Goal: Task Accomplishment & Management: Manage account settings

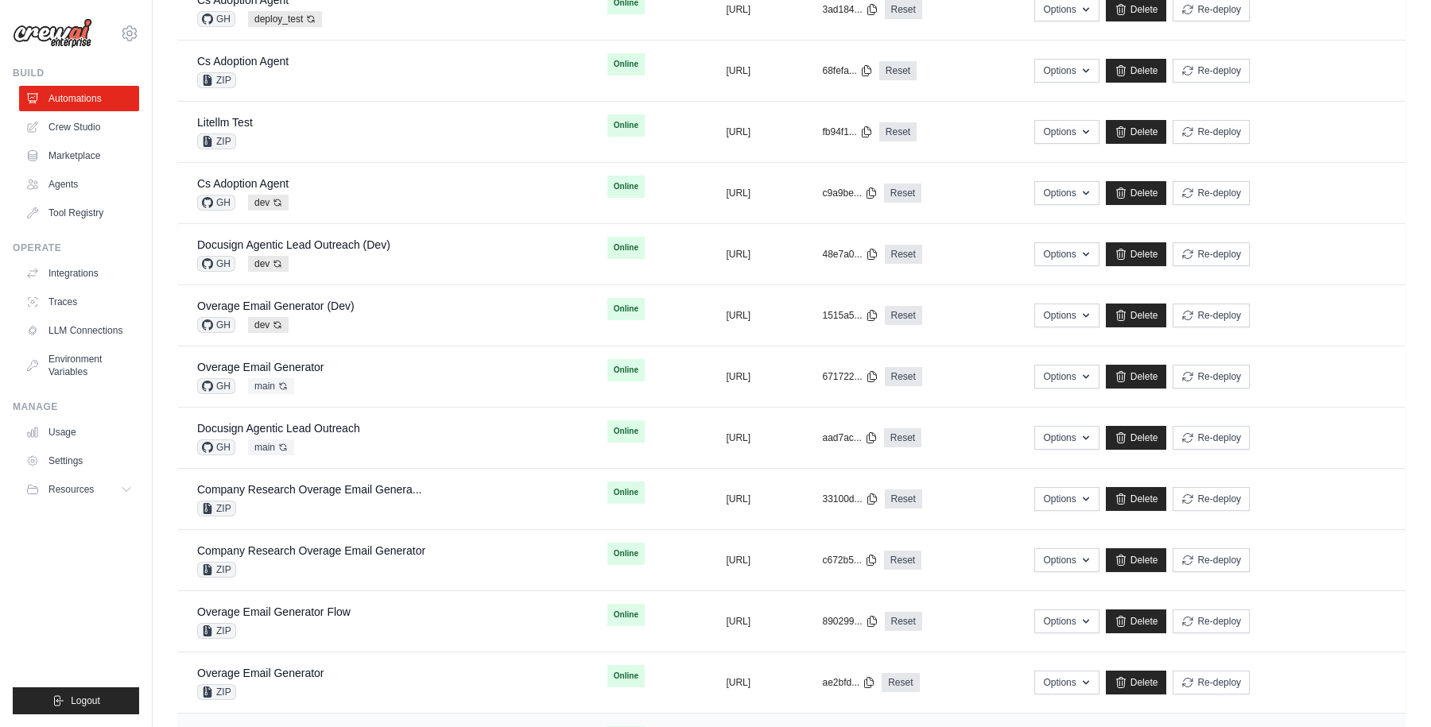
scroll to position [807, 0]
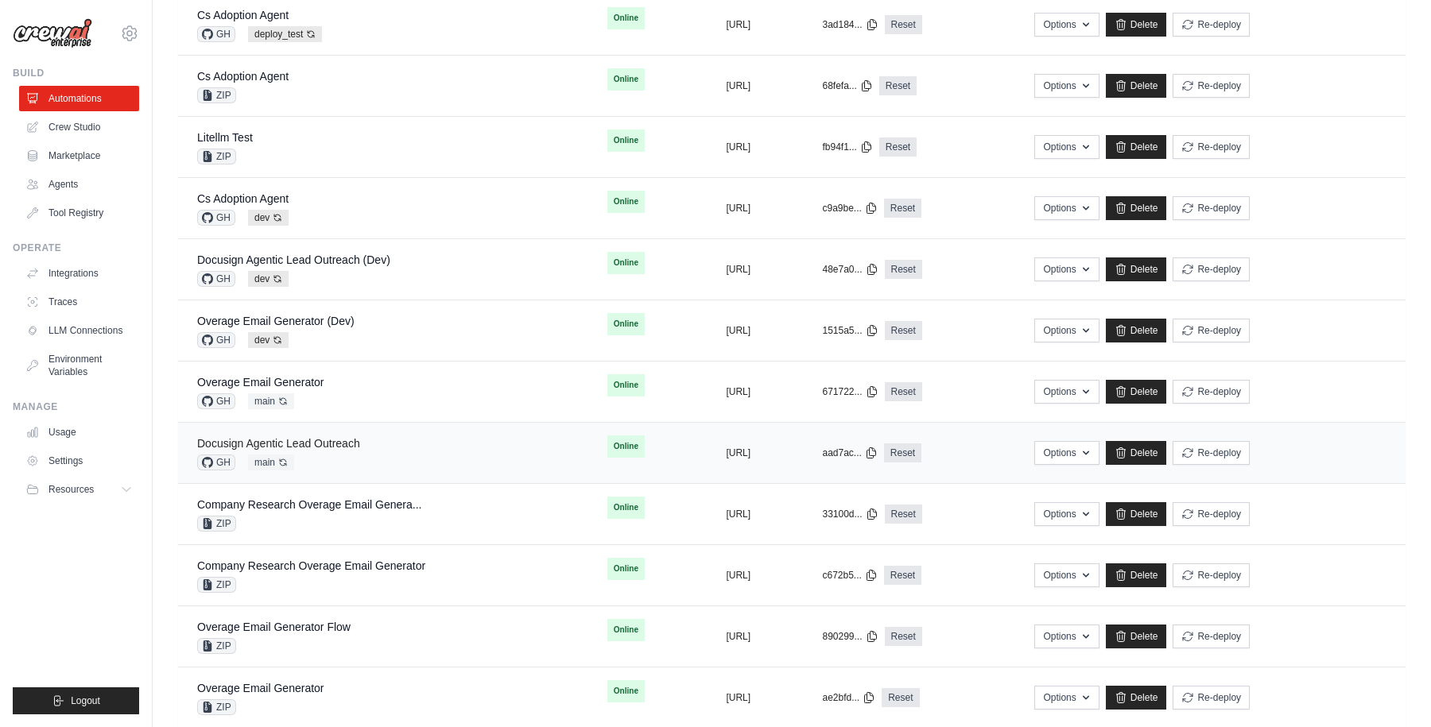
click at [318, 440] on link "Docusign Agentic Lead Outreach" at bounding box center [278, 443] width 163 height 13
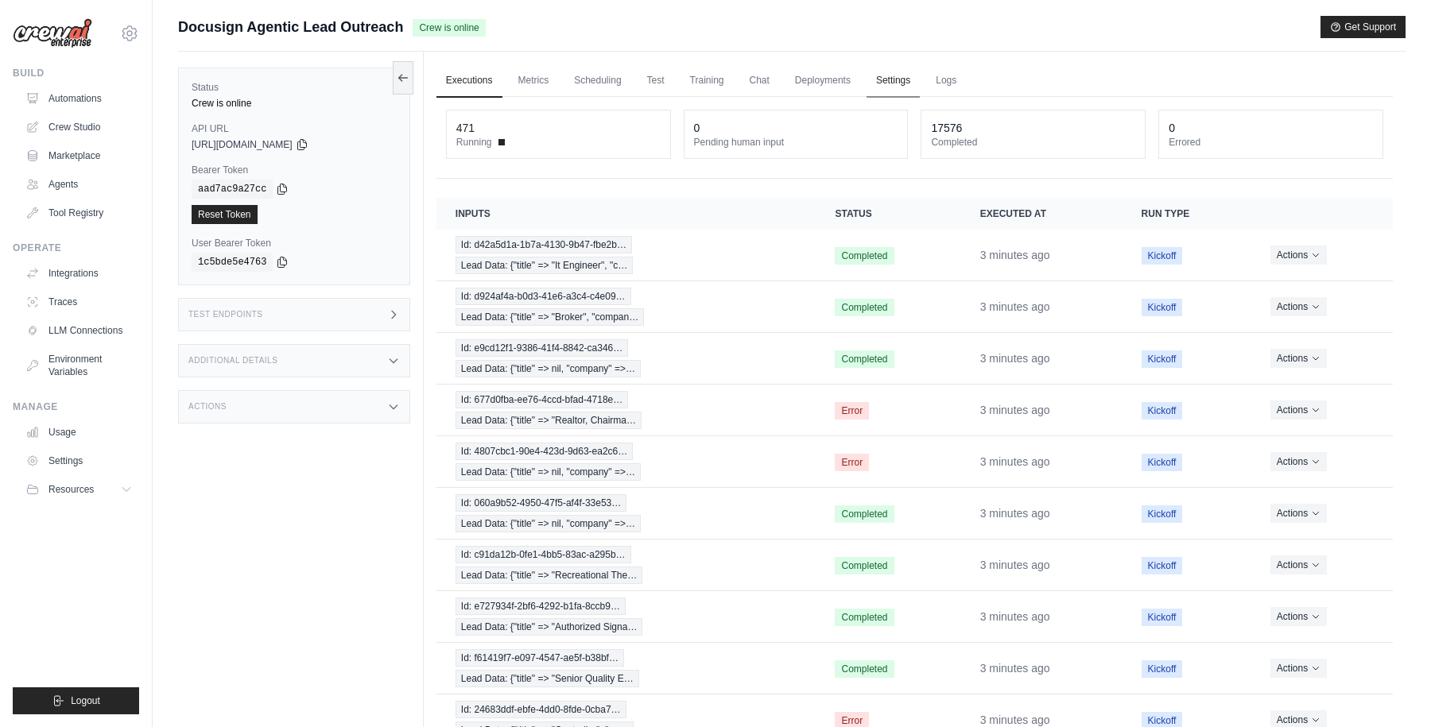
click at [898, 79] on link "Settings" at bounding box center [892, 80] width 53 height 33
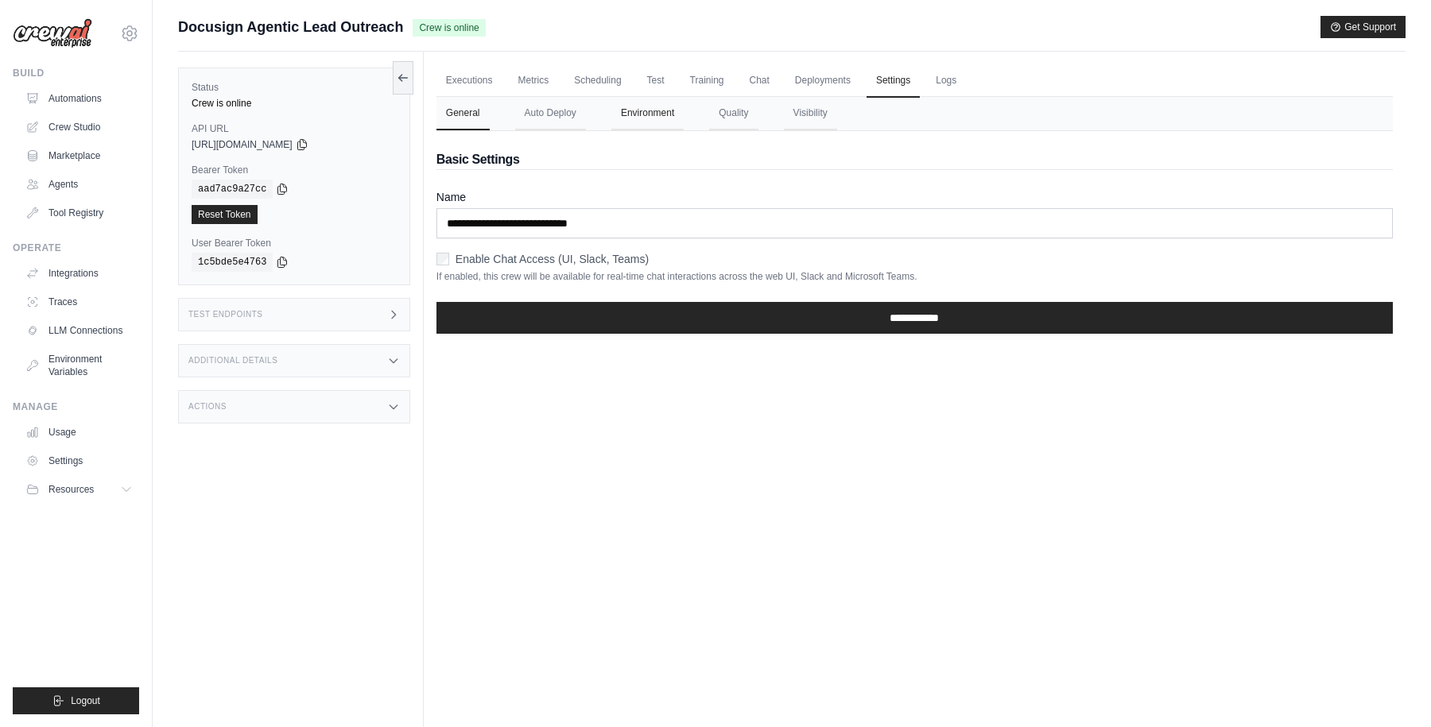
click at [650, 117] on button "Environment" at bounding box center [647, 113] width 72 height 33
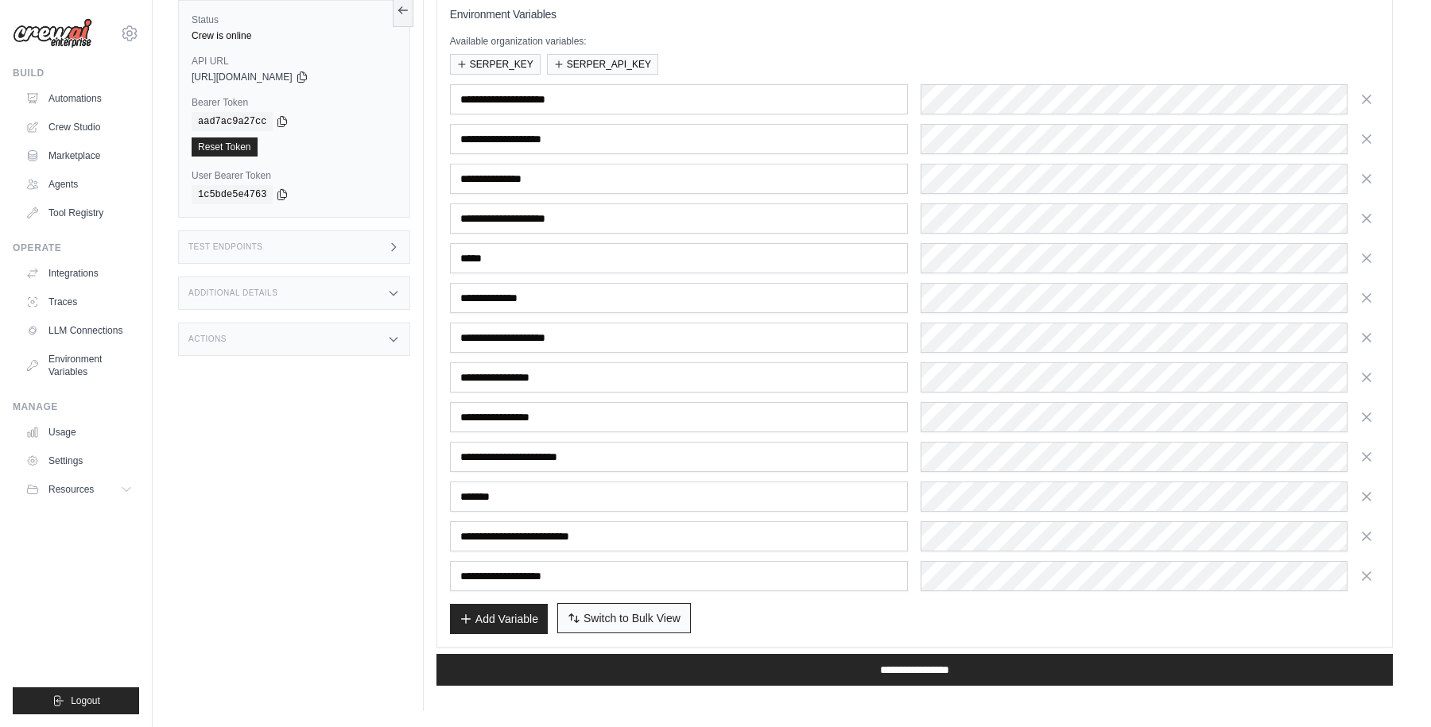
click at [627, 612] on span "Switch to Bulk View" at bounding box center [631, 618] width 97 height 16
type textarea "**********"
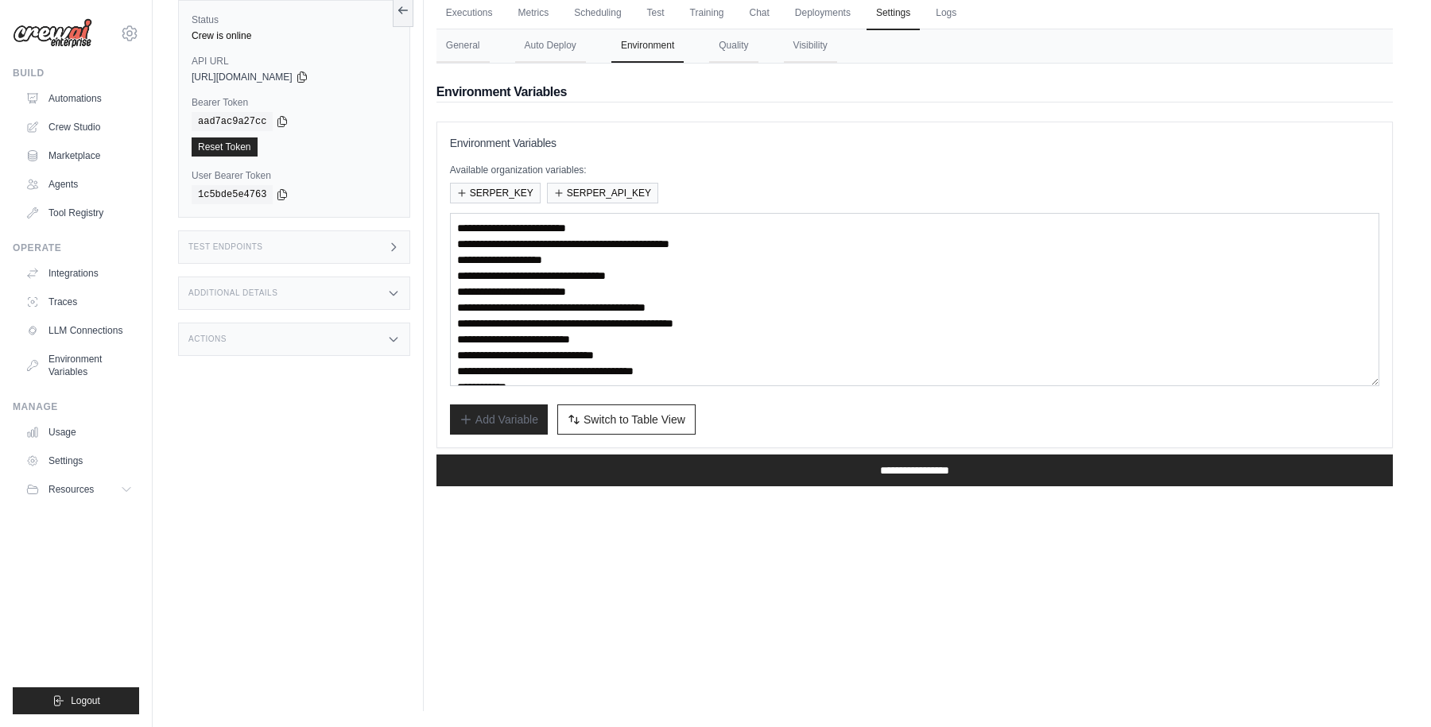
scroll to position [48, 0]
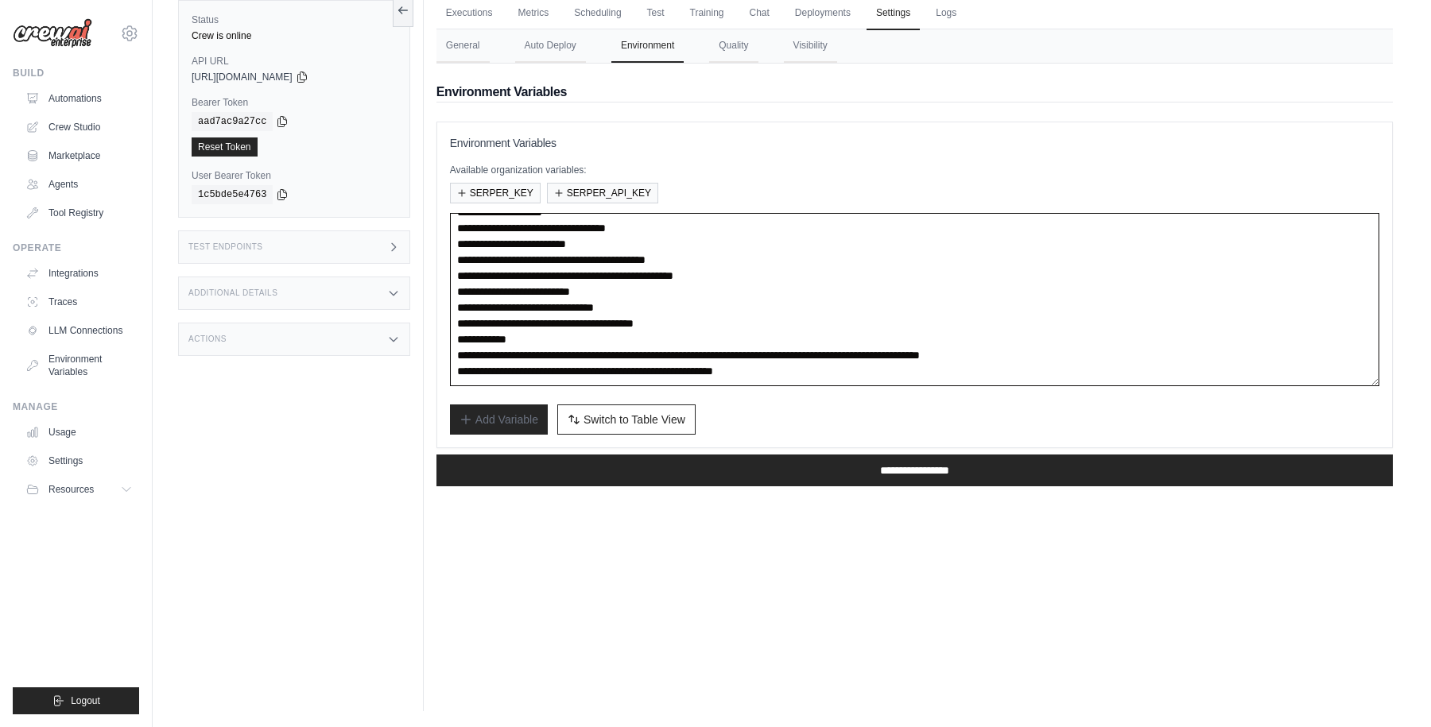
drag, startPoint x: 598, startPoint y: 370, endPoint x: 890, endPoint y: 370, distance: 291.7
click at [890, 370] on textarea "**********" at bounding box center [914, 299] width 929 height 173
click at [630, 420] on span "Switch to Table View" at bounding box center [634, 419] width 102 height 16
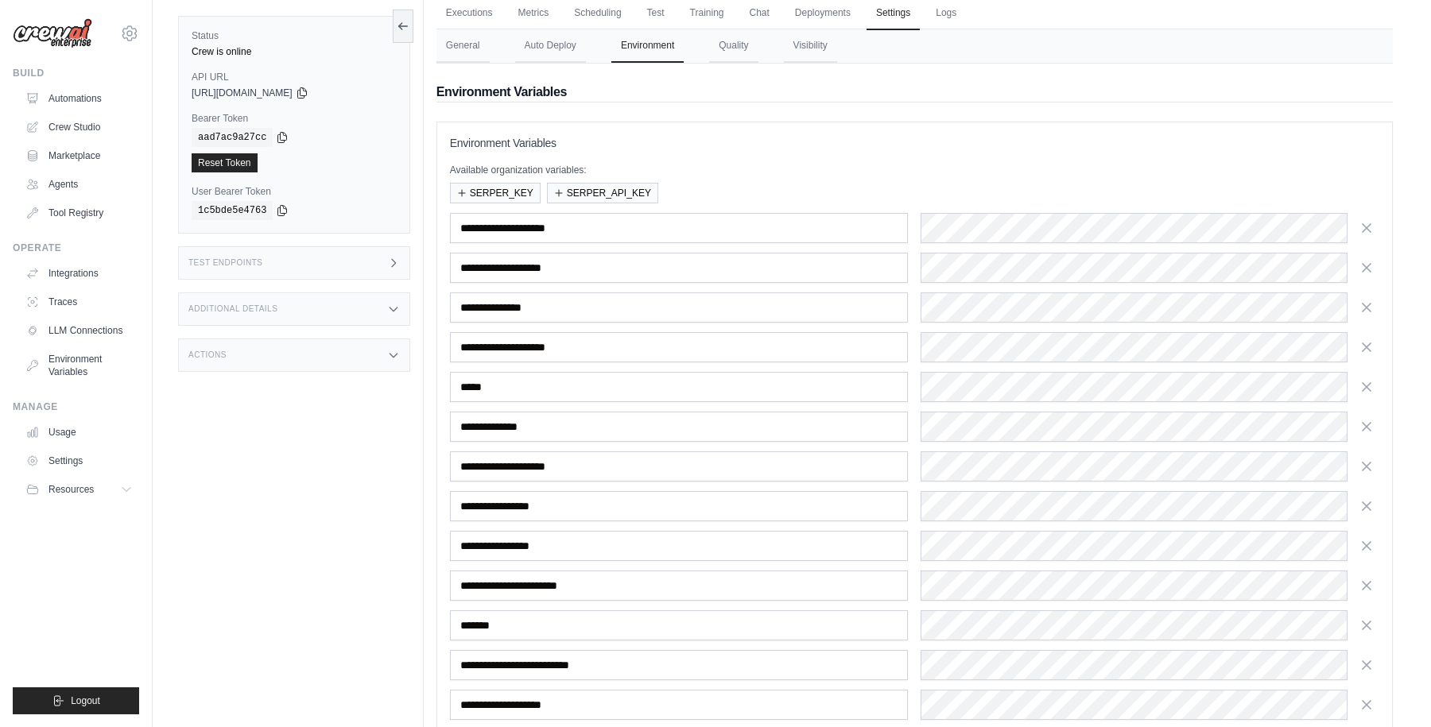
scroll to position [196, 0]
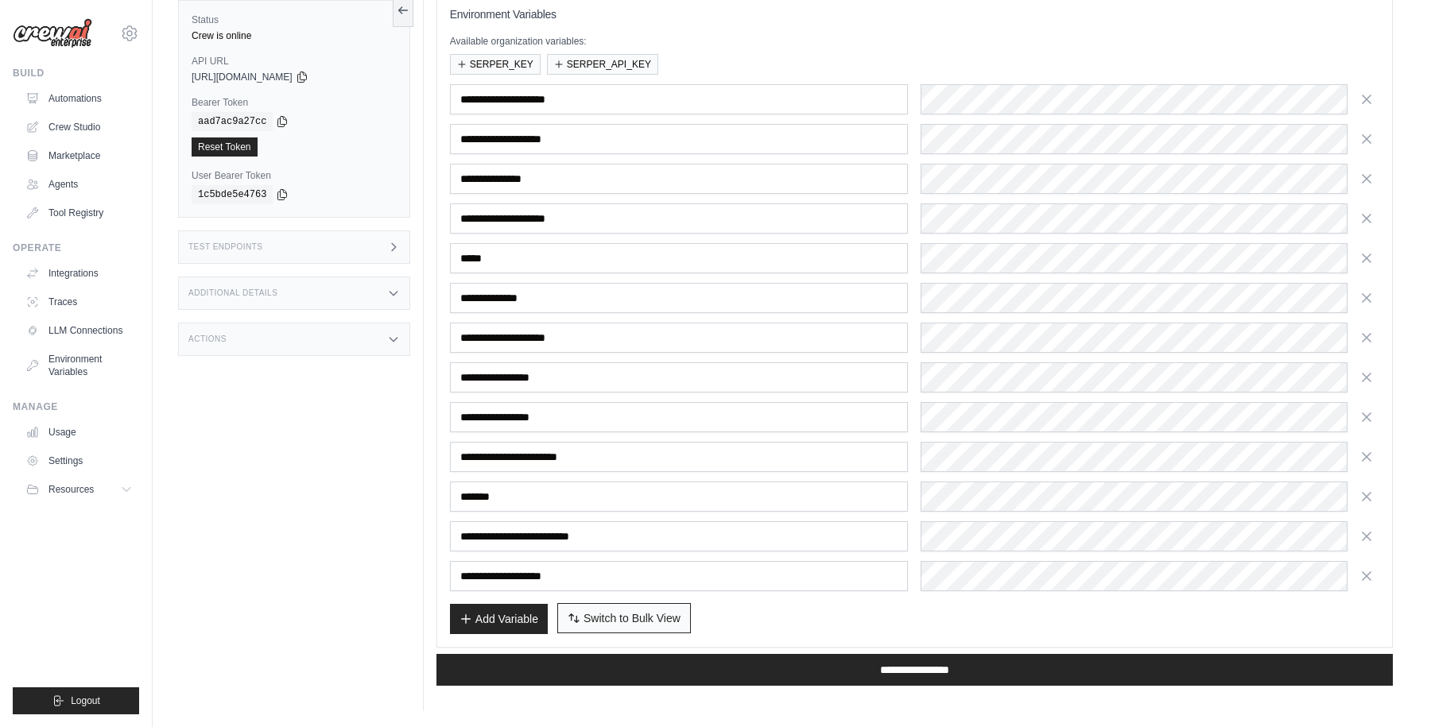
click at [633, 614] on span "Switch to Bulk View" at bounding box center [631, 618] width 97 height 16
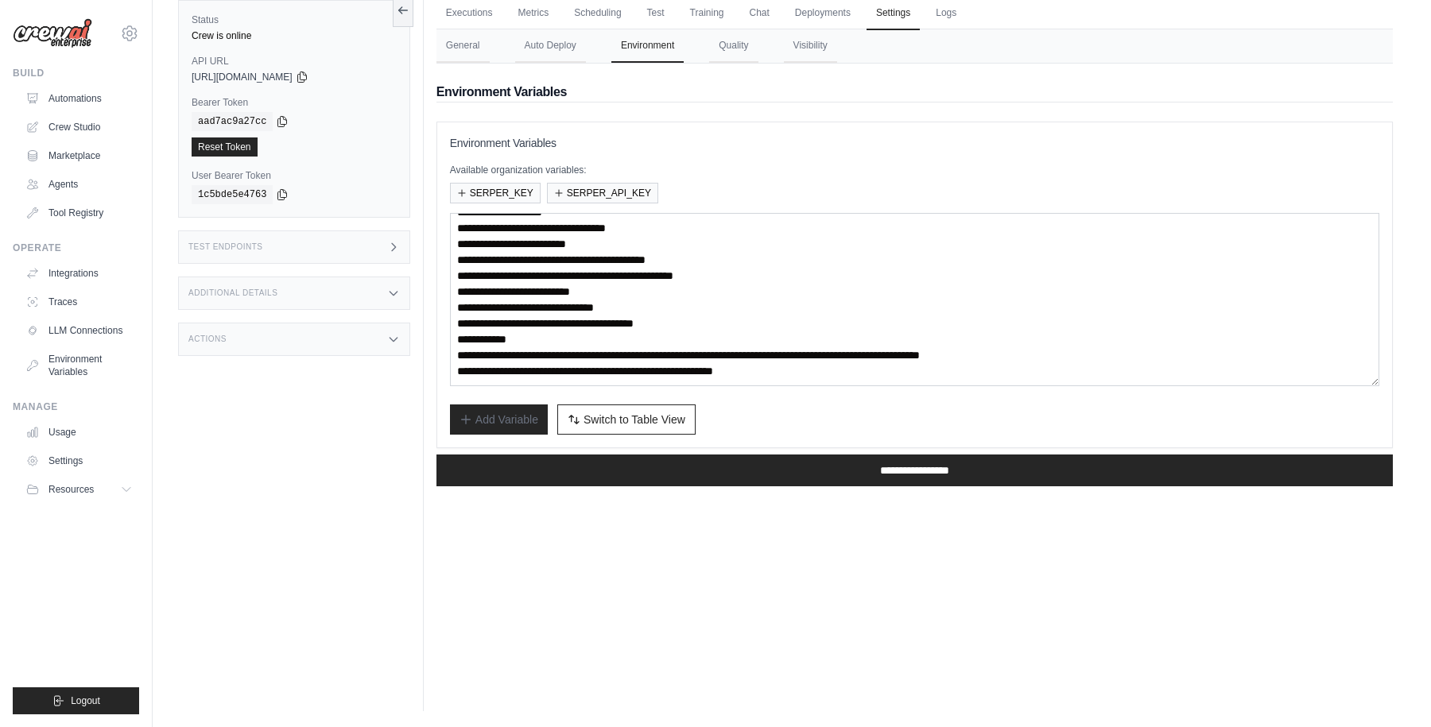
click at [505, 608] on div "Executions Metrics Scheduling Test Training Chat Deployments Settings Logs 486 …" at bounding box center [915, 347] width 982 height 727
click at [465, 7] on link "Executions" at bounding box center [469, 13] width 66 height 33
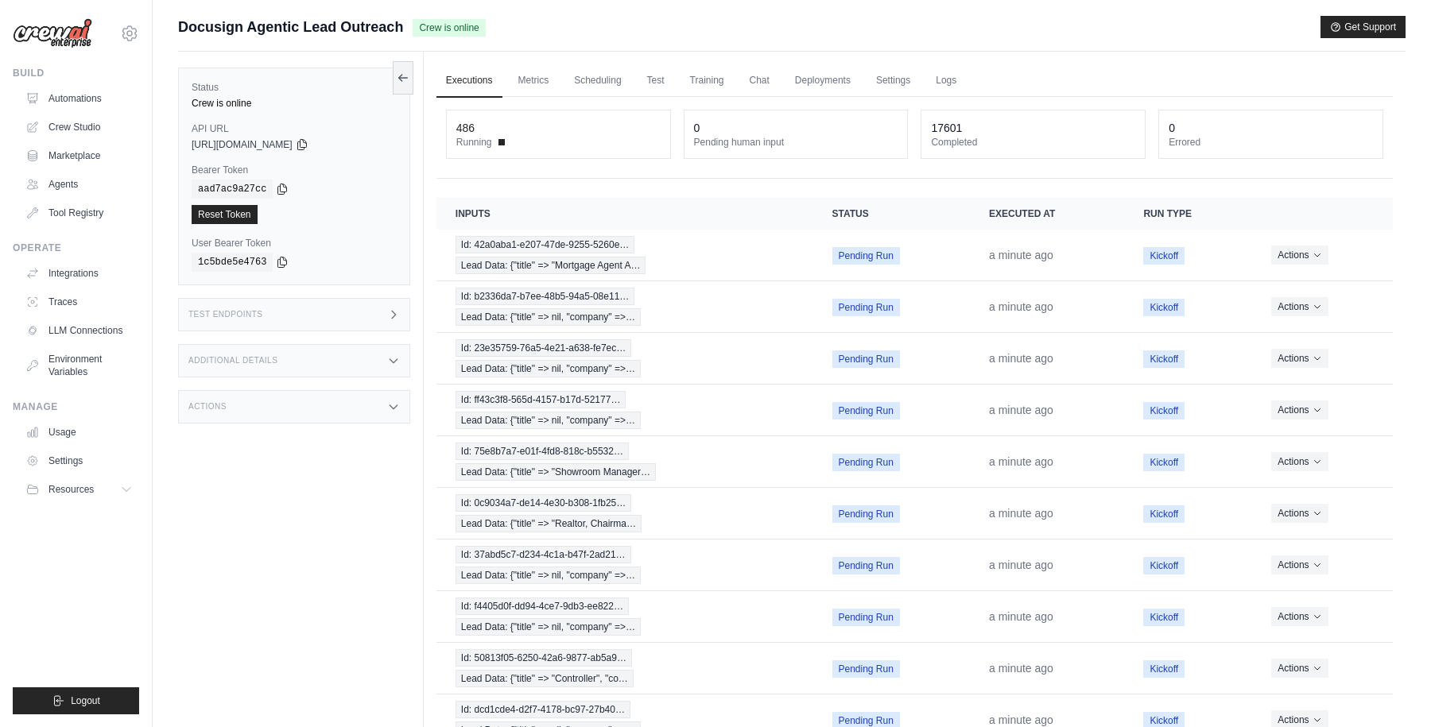
click at [965, 5] on main "Submit a support request Describe your issue or question * Please be specific a…" at bounding box center [792, 411] width 1278 height 822
